Goal: Navigation & Orientation: Find specific page/section

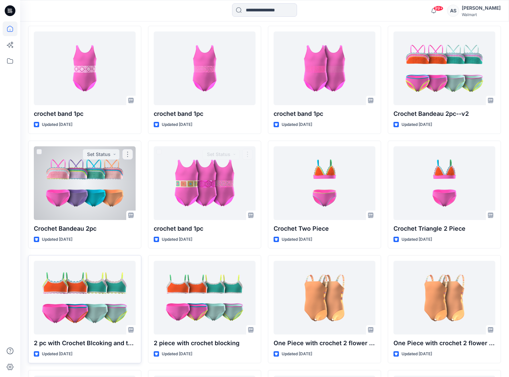
scroll to position [375, 0]
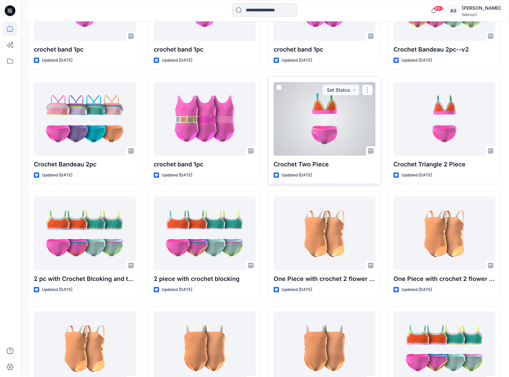
click at [341, 128] on div at bounding box center [324, 119] width 102 height 74
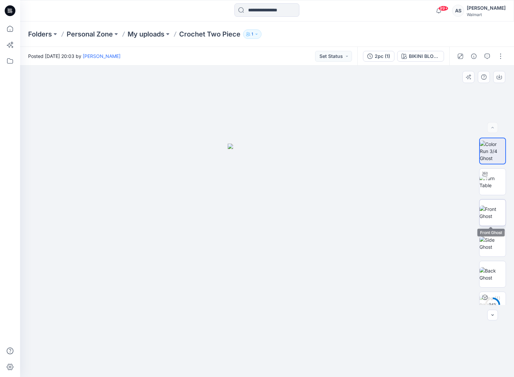
click at [492, 216] on img at bounding box center [492, 212] width 26 height 14
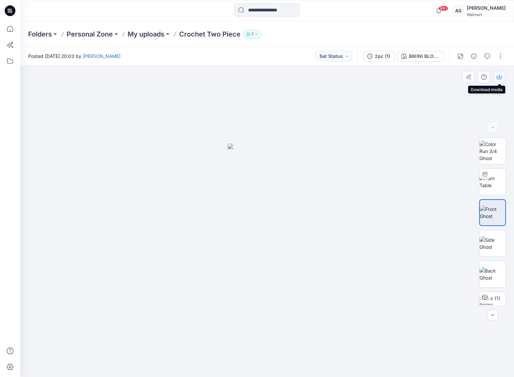
click at [499, 82] on button "button" at bounding box center [499, 77] width 12 height 12
click at [492, 272] on img at bounding box center [492, 274] width 26 height 14
click at [502, 77] on button "button" at bounding box center [499, 77] width 12 height 12
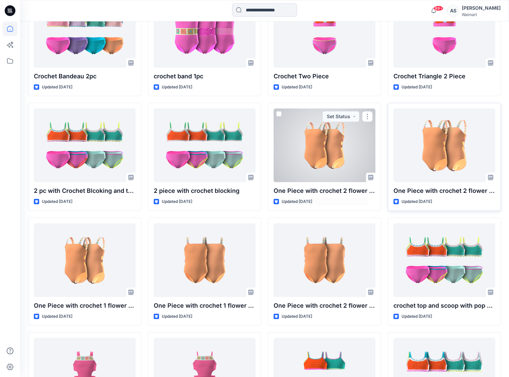
scroll to position [444, 0]
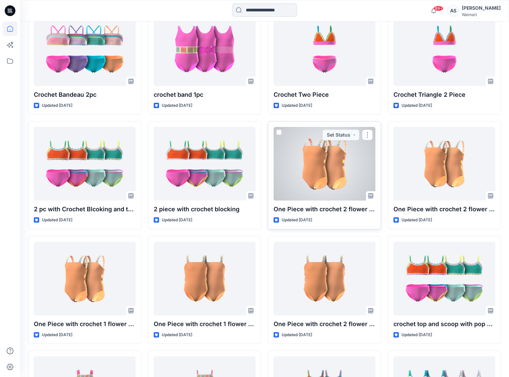
click at [349, 173] on div at bounding box center [324, 164] width 102 height 74
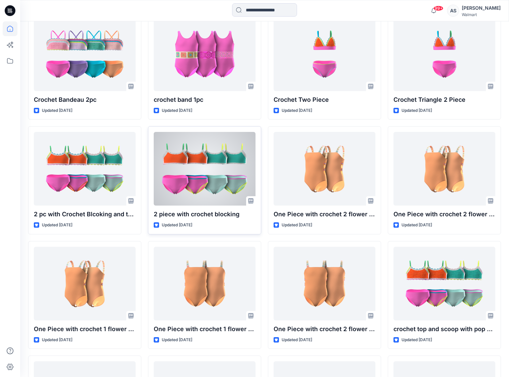
scroll to position [439, 0]
click at [214, 173] on div at bounding box center [205, 169] width 102 height 74
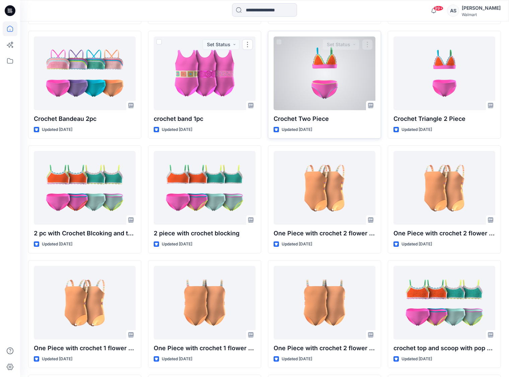
scroll to position [402, 0]
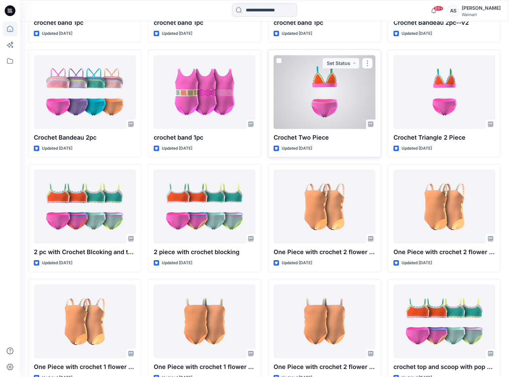
click at [319, 86] on div at bounding box center [324, 92] width 102 height 74
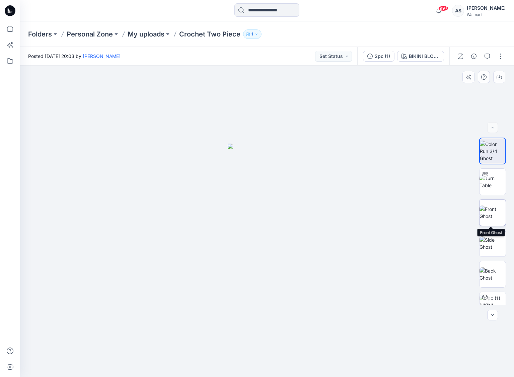
click at [485, 215] on img at bounding box center [492, 212] width 26 height 14
click at [490, 189] on img at bounding box center [492, 182] width 26 height 14
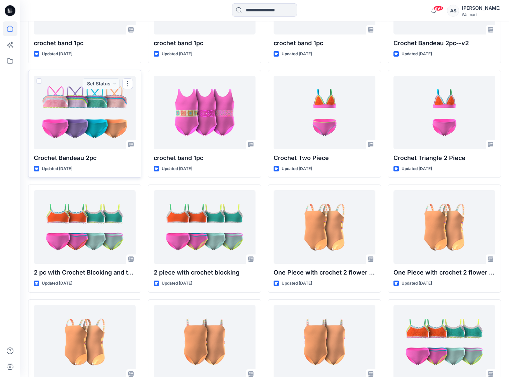
scroll to position [369, 0]
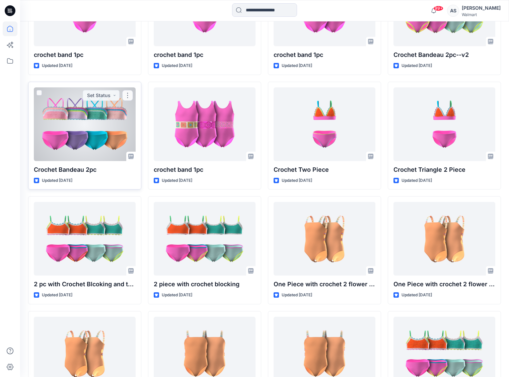
click at [109, 128] on div at bounding box center [85, 124] width 102 height 74
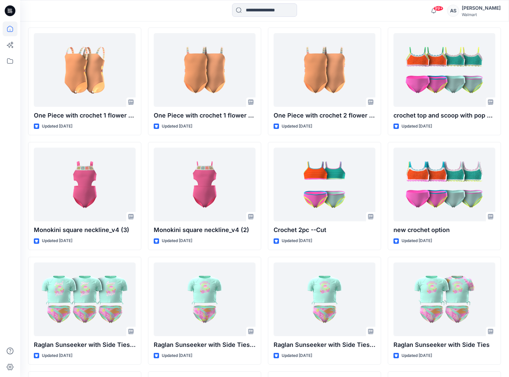
scroll to position [664, 0]
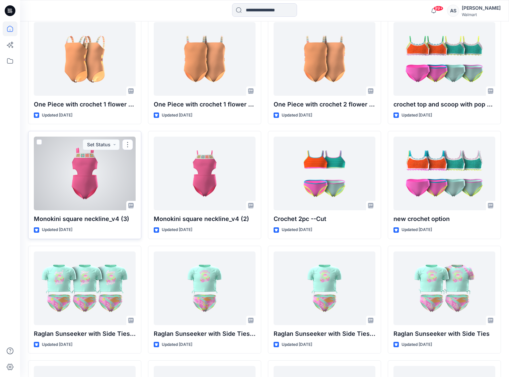
click at [90, 183] on div at bounding box center [85, 174] width 102 height 74
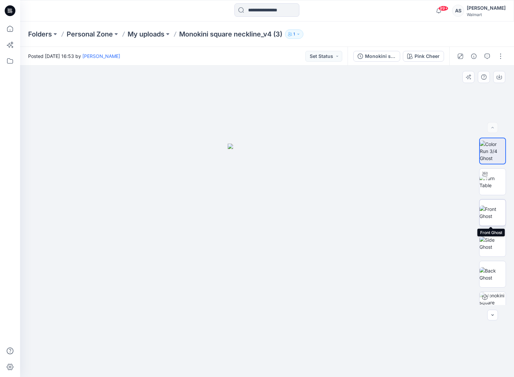
click at [501, 213] on img at bounding box center [492, 212] width 26 height 14
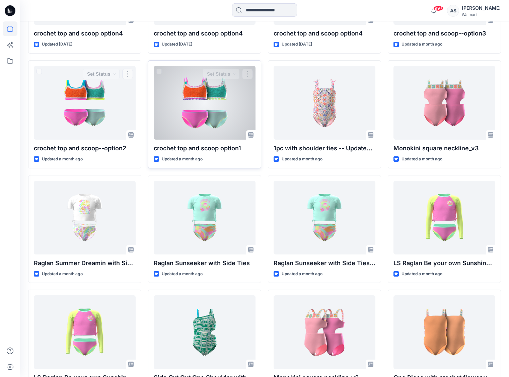
scroll to position [1278, 0]
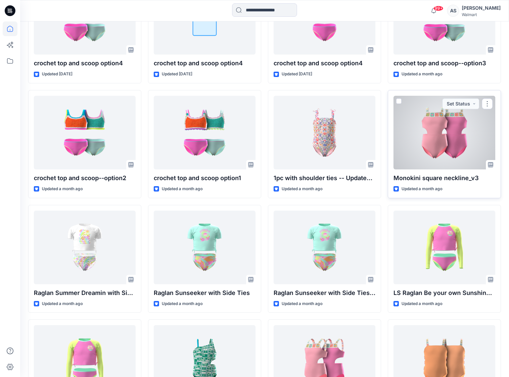
click at [453, 130] on div at bounding box center [444, 133] width 102 height 74
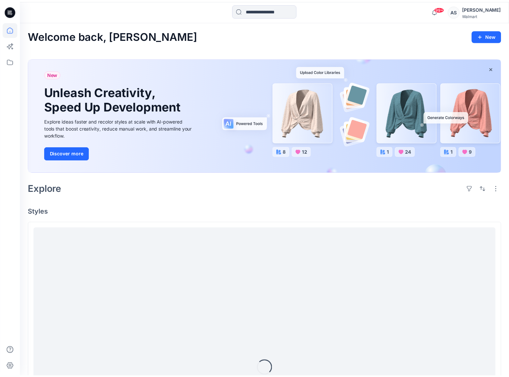
scroll to position [1278, 0]
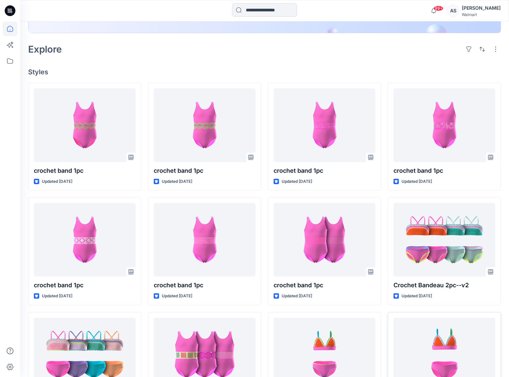
scroll to position [209, 0]
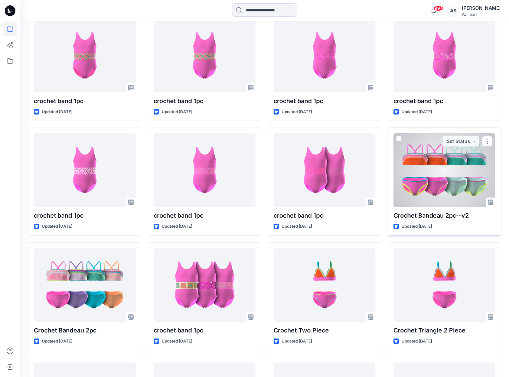
click at [453, 191] on div at bounding box center [444, 170] width 102 height 74
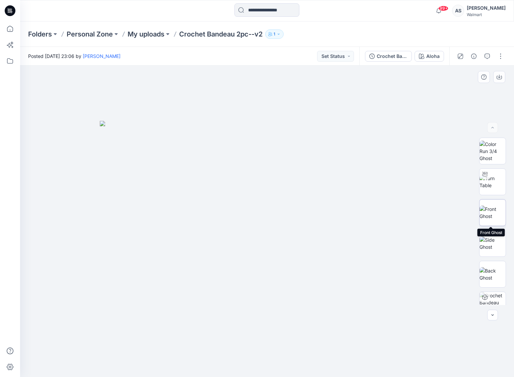
click at [497, 214] on img at bounding box center [492, 212] width 26 height 14
click at [426, 56] on button "Aloha" at bounding box center [428, 56] width 29 height 11
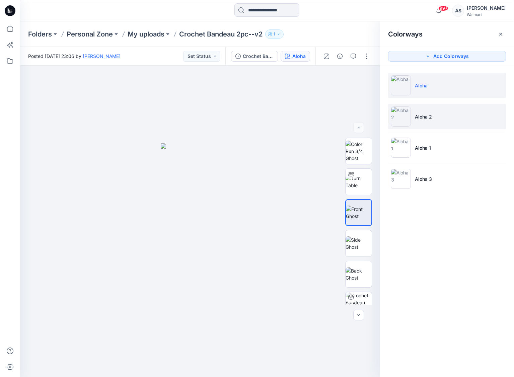
click at [405, 121] on img at bounding box center [401, 116] width 20 height 20
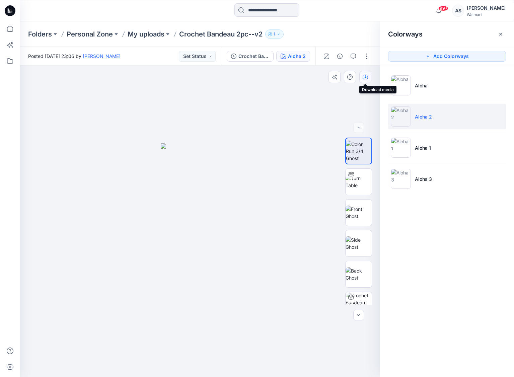
click at [364, 78] on icon "button" at bounding box center [364, 76] width 5 height 5
click at [277, 194] on div at bounding box center [200, 221] width 360 height 311
click at [355, 281] on img at bounding box center [358, 274] width 26 height 14
click at [363, 76] on icon "button" at bounding box center [364, 78] width 5 height 4
click at [401, 193] on ul "Aloha Aloha 2 Aloha 1 Aloha 3" at bounding box center [447, 132] width 134 height 132
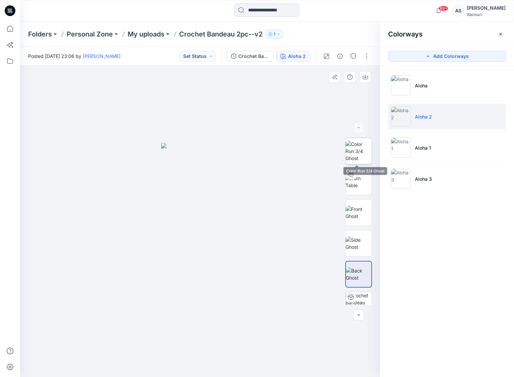
click at [355, 160] on img at bounding box center [358, 151] width 26 height 21
click at [139, 32] on p "My uploads" at bounding box center [146, 33] width 37 height 9
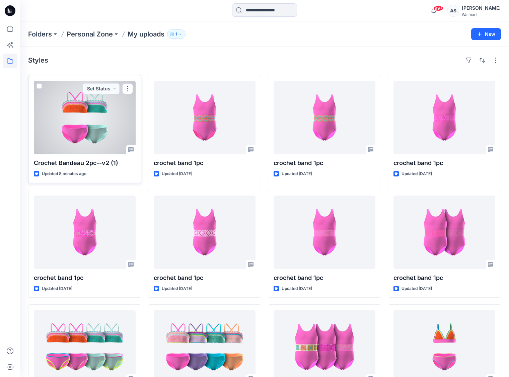
click at [83, 132] on div at bounding box center [85, 118] width 102 height 74
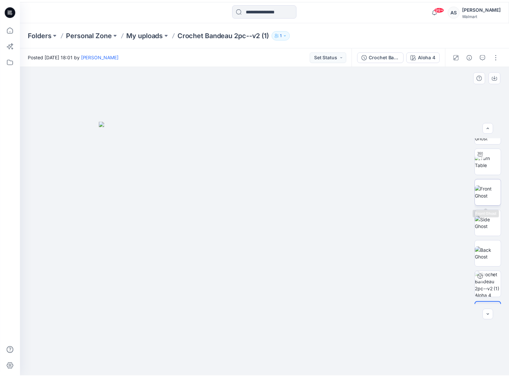
scroll to position [18, 0]
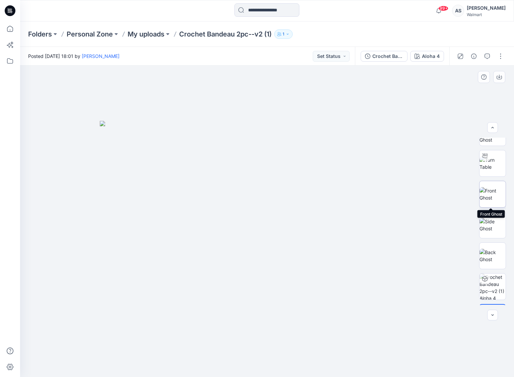
click at [492, 190] on img at bounding box center [492, 194] width 26 height 14
click at [498, 78] on icon "button" at bounding box center [498, 76] width 5 height 5
click at [489, 261] on img at bounding box center [492, 256] width 26 height 14
click at [500, 80] on button "button" at bounding box center [499, 77] width 12 height 12
click at [432, 177] on div at bounding box center [267, 221] width 494 height 311
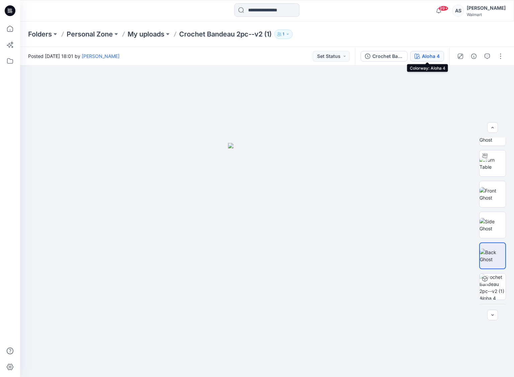
click at [430, 58] on div "Aloha 4" at bounding box center [431, 56] width 18 height 7
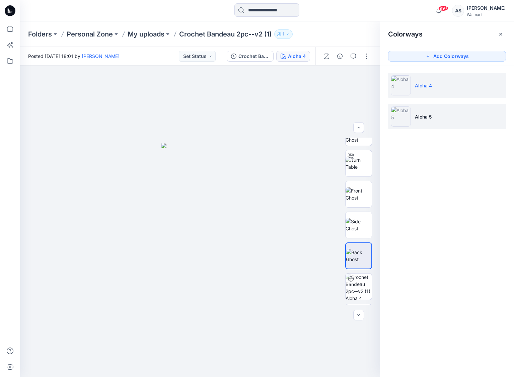
click at [392, 116] on img at bounding box center [401, 116] width 20 height 20
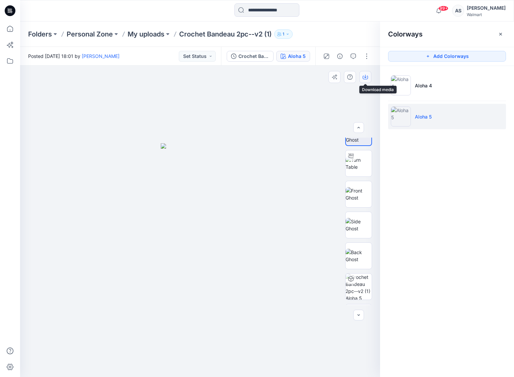
click at [367, 76] on icon "button" at bounding box center [364, 78] width 5 height 4
click at [356, 258] on img at bounding box center [358, 256] width 26 height 14
click at [360, 77] on button "button" at bounding box center [365, 77] width 12 height 12
click at [142, 78] on div at bounding box center [200, 221] width 360 height 311
click at [142, 34] on p "My uploads" at bounding box center [146, 33] width 37 height 9
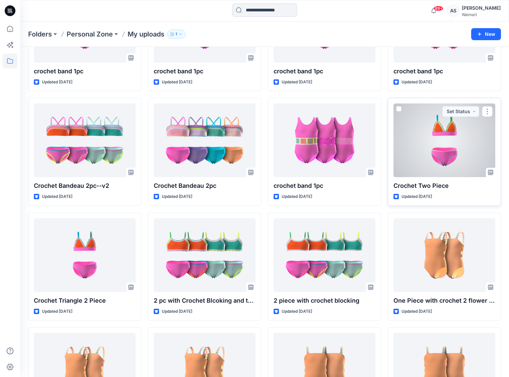
scroll to position [218, 0]
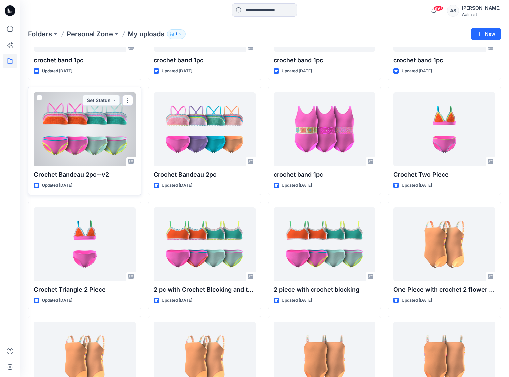
click at [108, 142] on div at bounding box center [85, 129] width 102 height 74
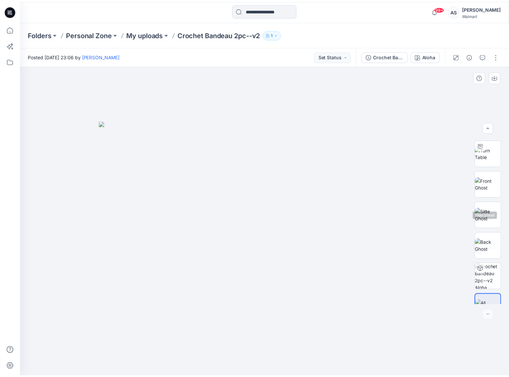
scroll to position [48, 0]
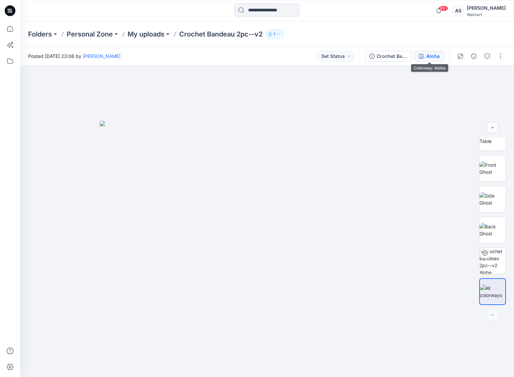
click at [427, 56] on div "Aloha" at bounding box center [432, 56] width 13 height 7
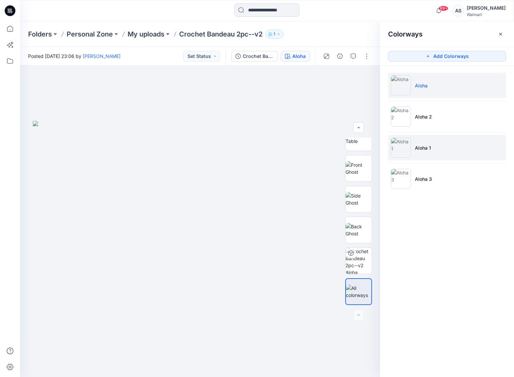
click at [407, 150] on img at bounding box center [401, 148] width 20 height 20
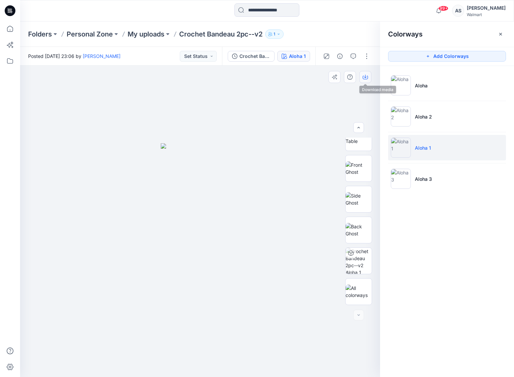
click at [365, 79] on icon "button" at bounding box center [364, 78] width 5 height 4
click at [362, 232] on img at bounding box center [358, 230] width 26 height 14
click at [365, 73] on button "button" at bounding box center [365, 77] width 12 height 12
click at [102, 35] on p "Personal Zone" at bounding box center [90, 33] width 46 height 9
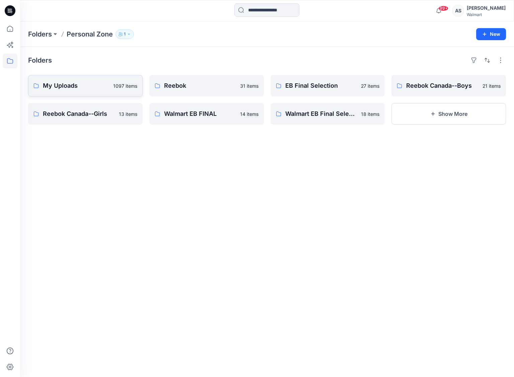
click at [71, 84] on p "My Uploads" at bounding box center [76, 85] width 66 height 9
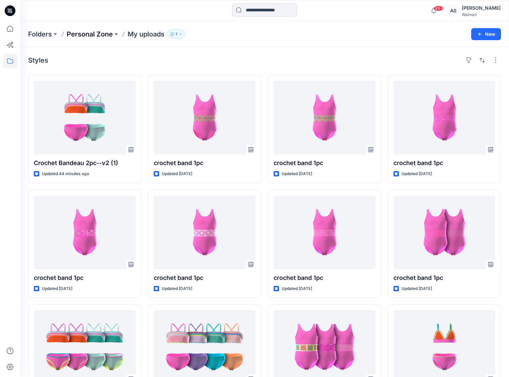
click at [92, 36] on p "Personal Zone" at bounding box center [90, 33] width 46 height 9
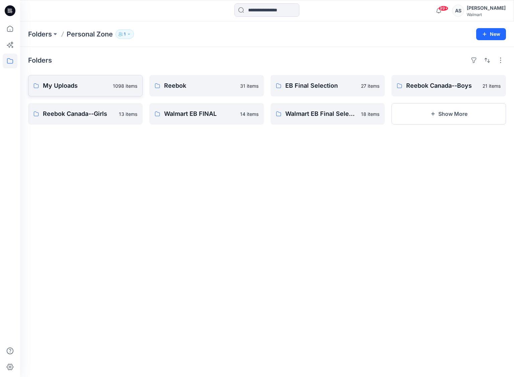
click at [76, 87] on p "My Uploads" at bounding box center [76, 85] width 66 height 9
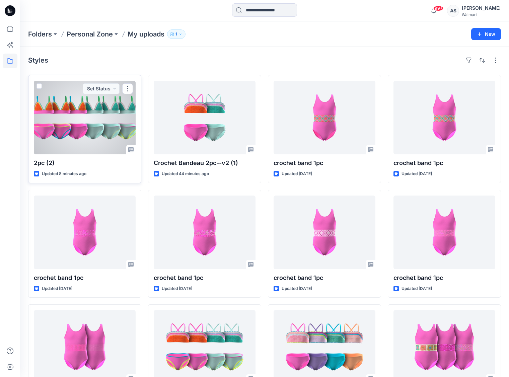
click at [87, 136] on div at bounding box center [85, 118] width 102 height 74
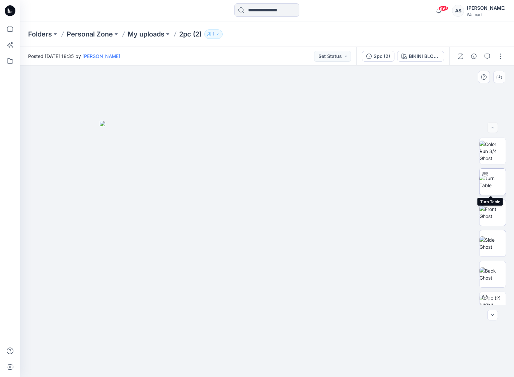
click at [492, 184] on img at bounding box center [492, 182] width 26 height 14
click at [495, 149] on img at bounding box center [492, 151] width 26 height 21
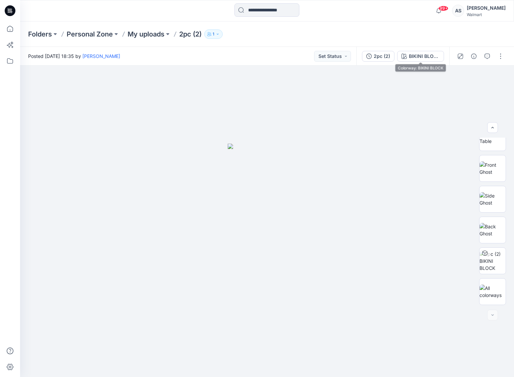
click at [415, 63] on div "2pc (2) BIKINI BLOCK" at bounding box center [402, 56] width 93 height 19
click at [419, 58] on div "BIKINI BLOCK" at bounding box center [424, 56] width 31 height 7
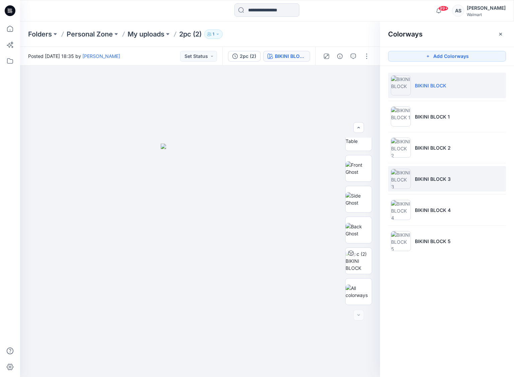
click at [417, 182] on p "BIKINI BLOCK 3" at bounding box center [433, 178] width 36 height 7
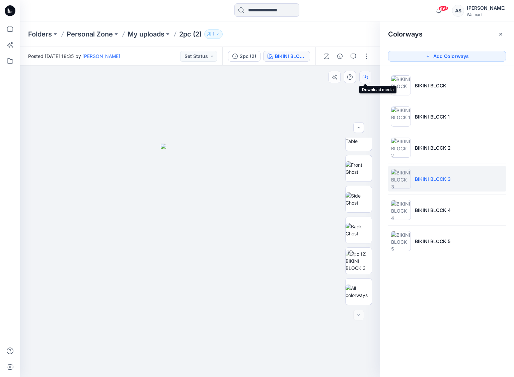
click at [364, 76] on icon "button" at bounding box center [364, 76] width 5 height 5
click at [350, 233] on img at bounding box center [358, 230] width 26 height 14
click at [363, 77] on icon "button" at bounding box center [364, 78] width 5 height 4
